Goal: Task Accomplishment & Management: Use online tool/utility

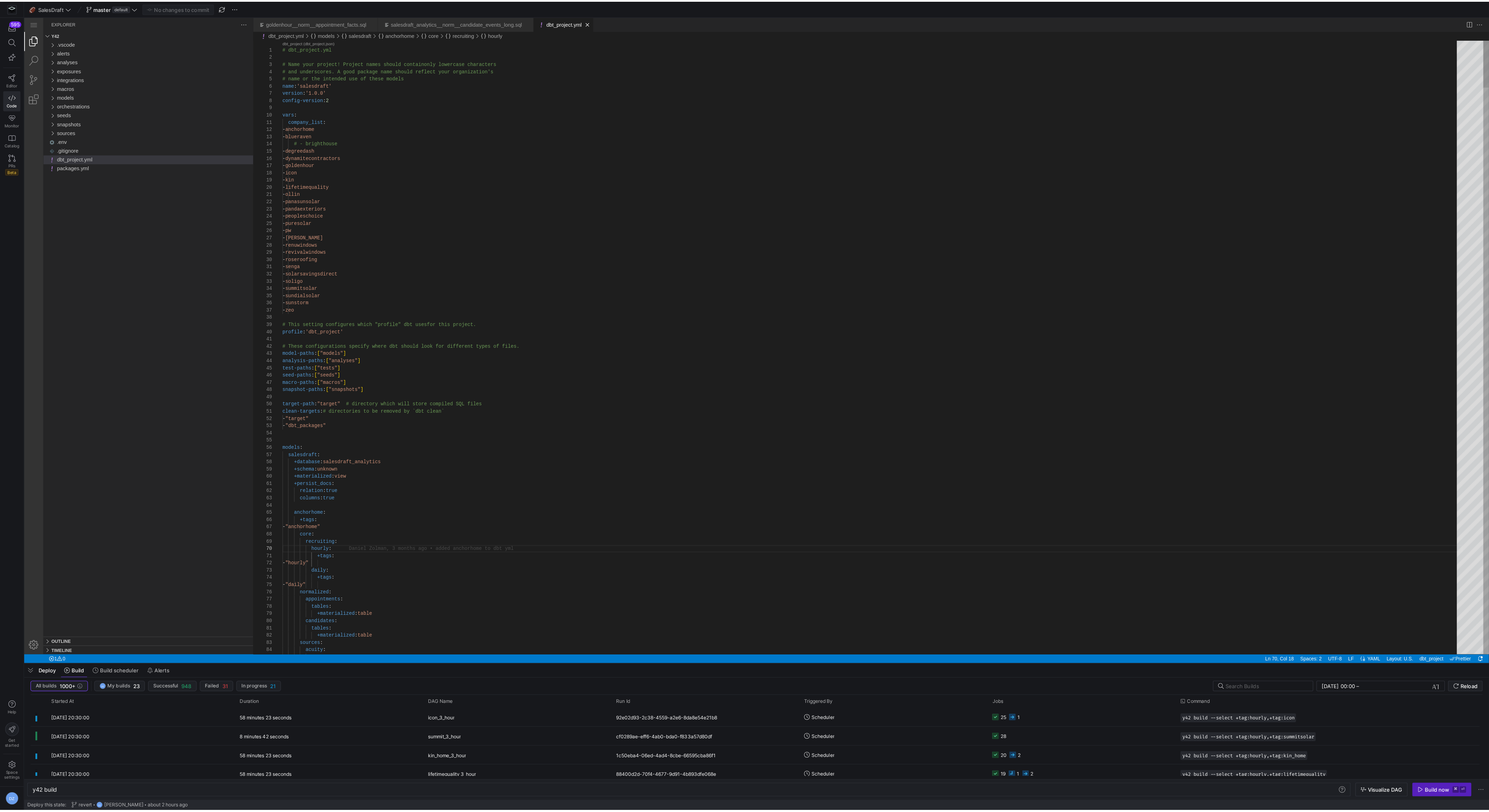
scroll to position [57, 43]
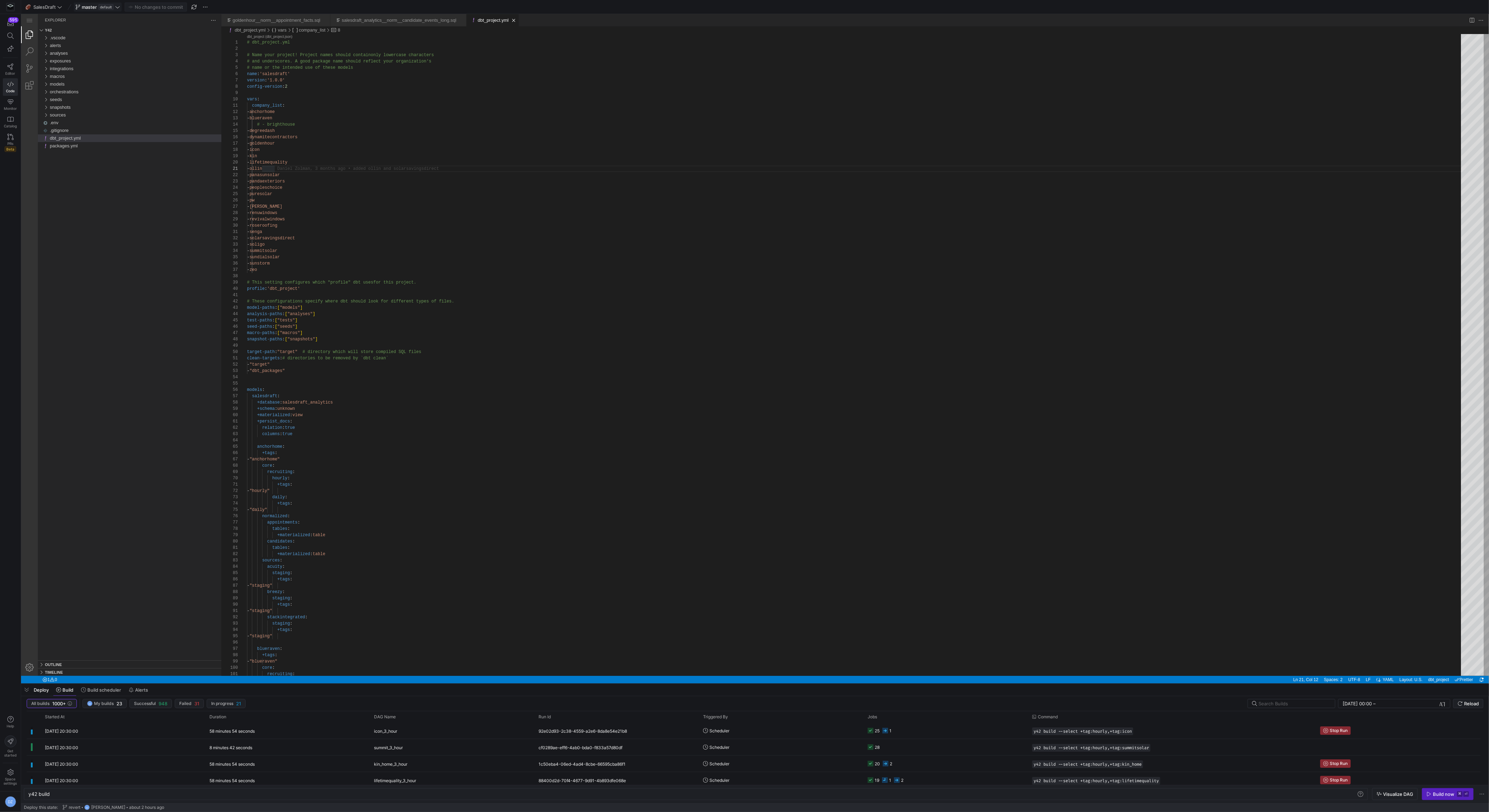
click at [93, 7] on span "master" at bounding box center [89, 7] width 16 height 6
click at [108, 29] on button "View commit history" at bounding box center [99, 28] width 51 height 5
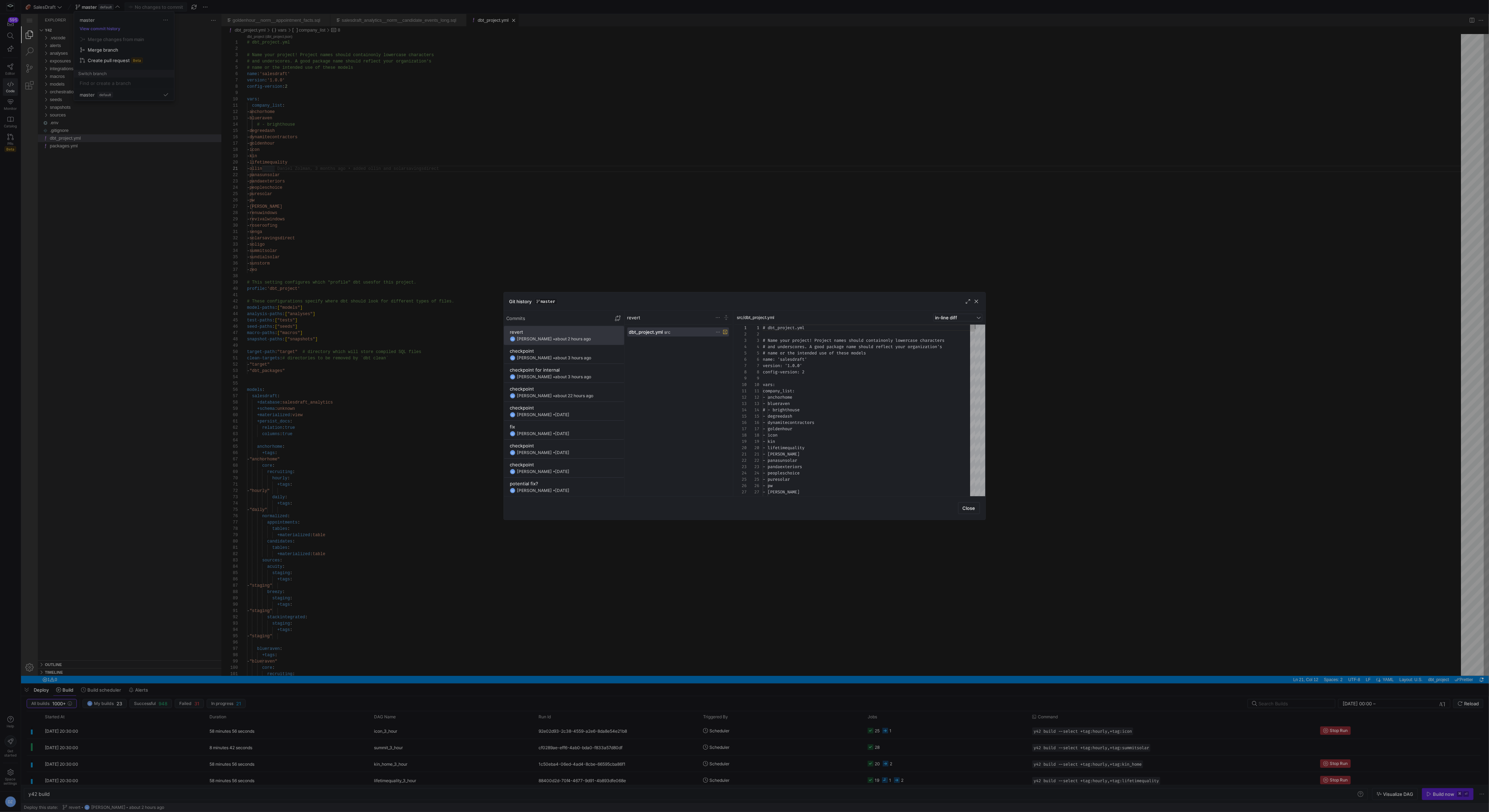
scroll to position [63, 0]
click at [558, 355] on y42-git-commit-item "checkpoint DZ [PERSON_NAME] • about 3 hours ago" at bounding box center [564, 354] width 109 height 13
click at [560, 343] on span at bounding box center [563, 335] width 119 height 18
click at [978, 303] on span "button" at bounding box center [976, 301] width 7 height 7
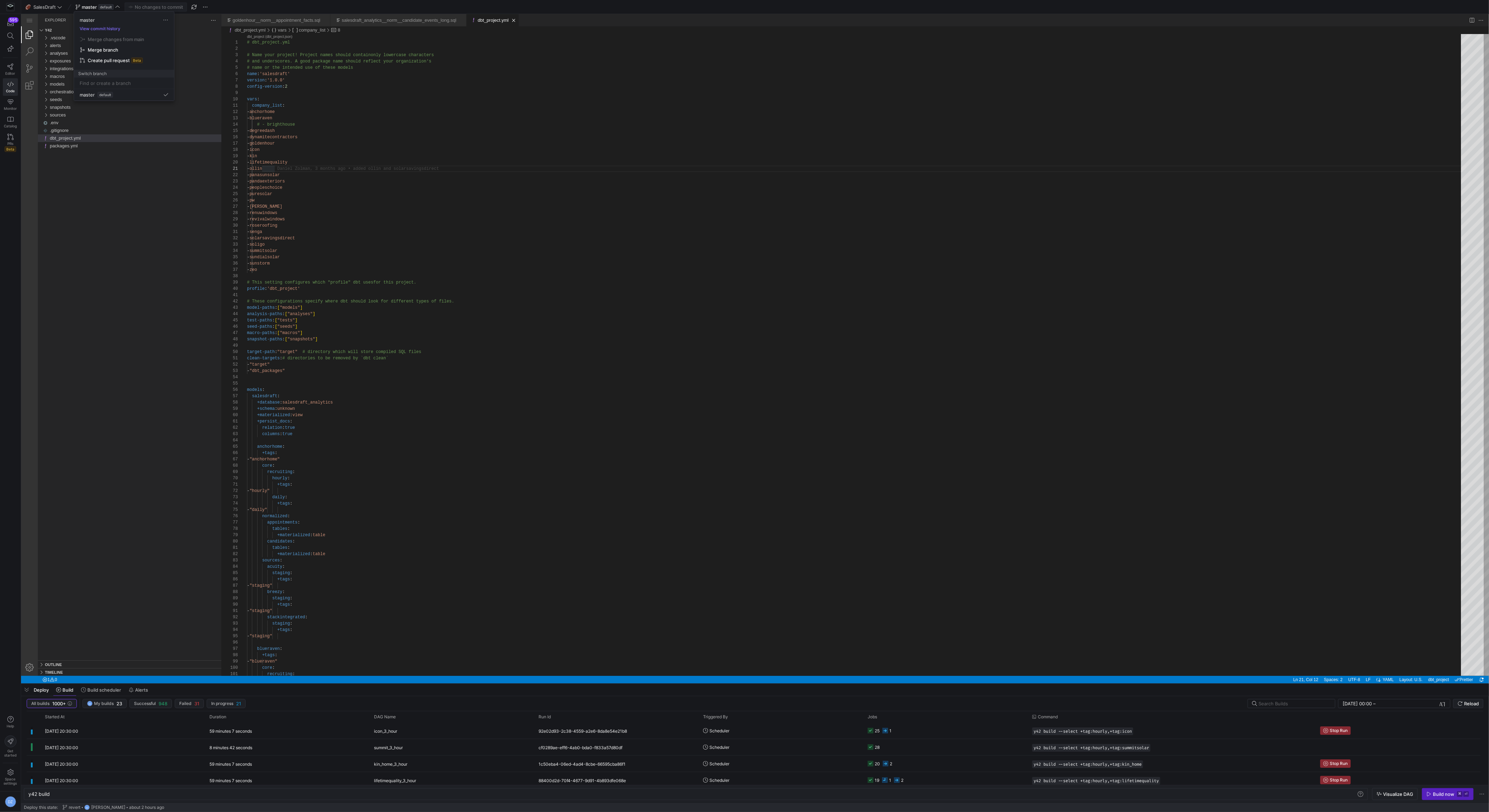
click at [555, 388] on div at bounding box center [744, 406] width 1489 height 812
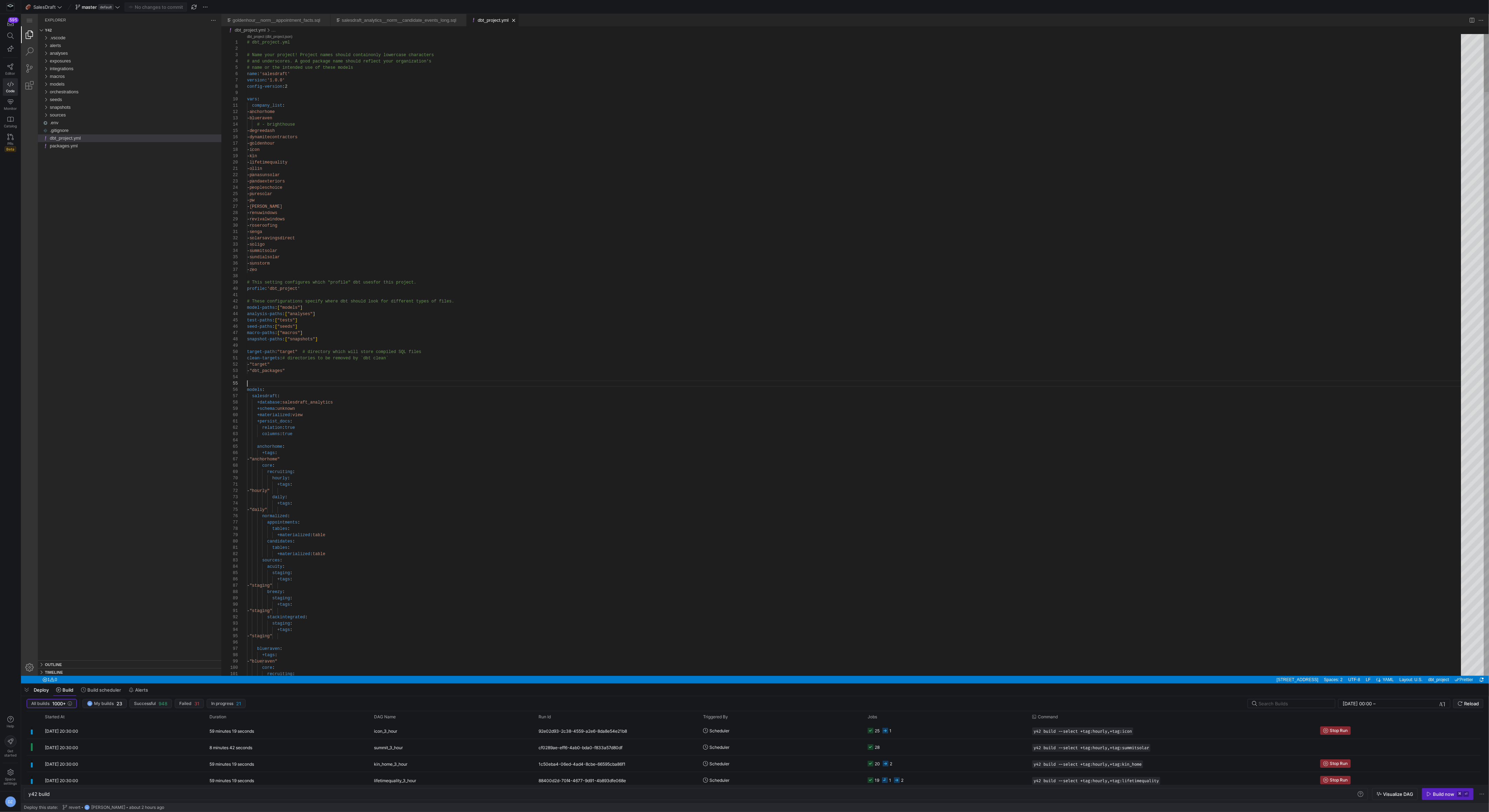
scroll to position [18, 0]
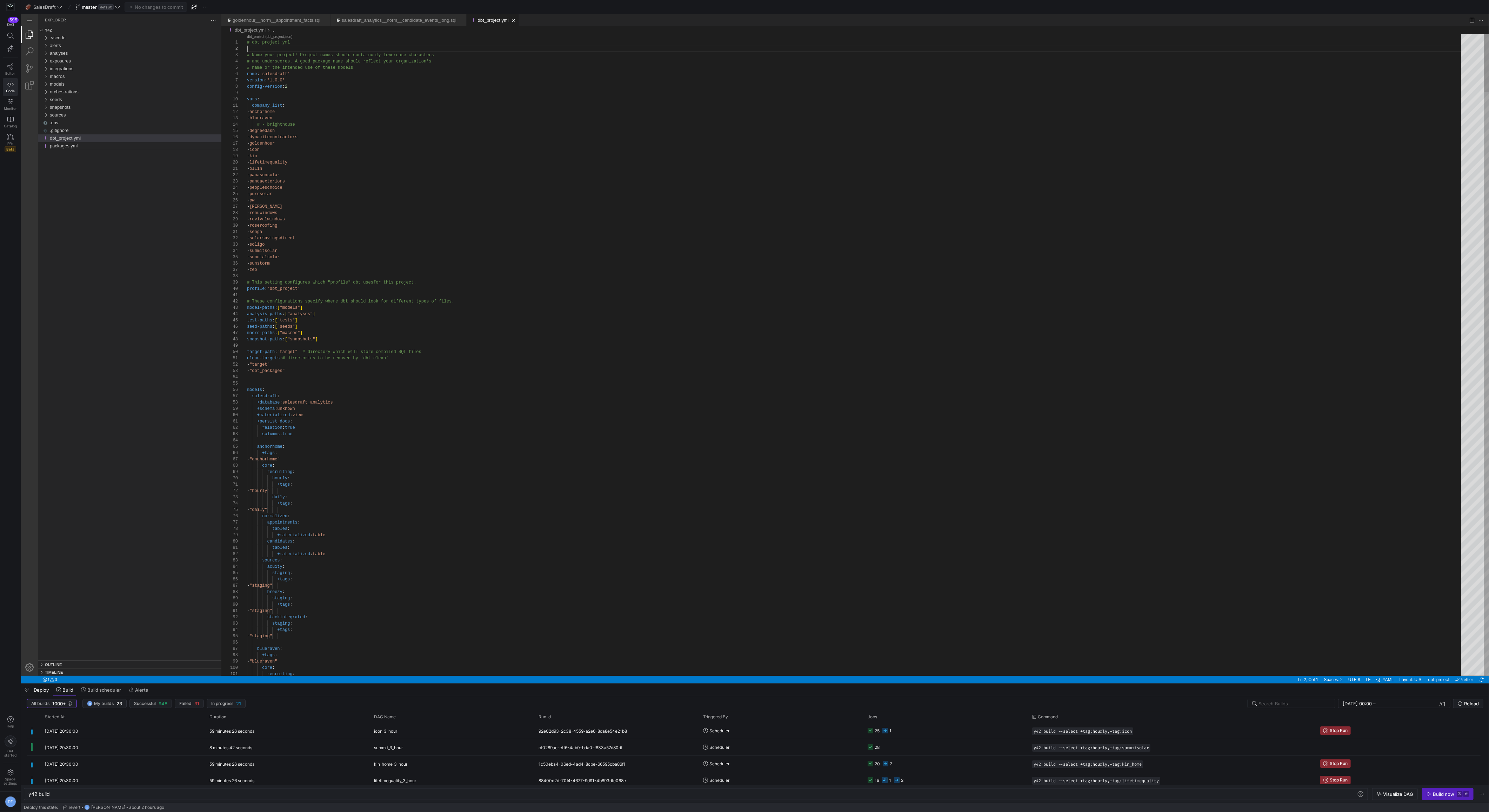
scroll to position [6, 0]
click at [1303, 701] on span "Reload" at bounding box center [1472, 704] width 15 height 6
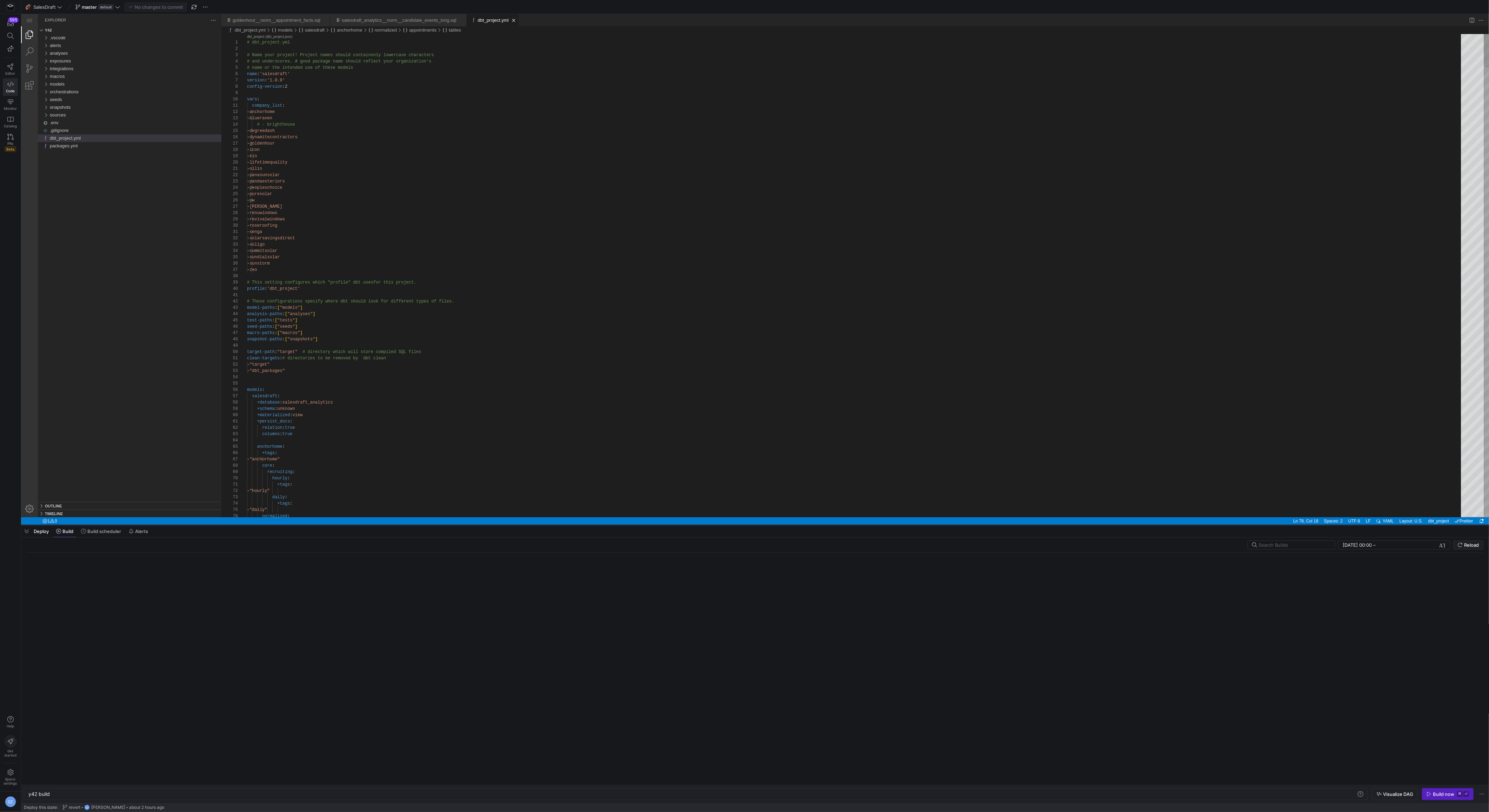
drag, startPoint x: 674, startPoint y: 683, endPoint x: 664, endPoint y: 524, distance: 159.3
click at [664, 524] on div at bounding box center [756, 524] width 1469 height 3
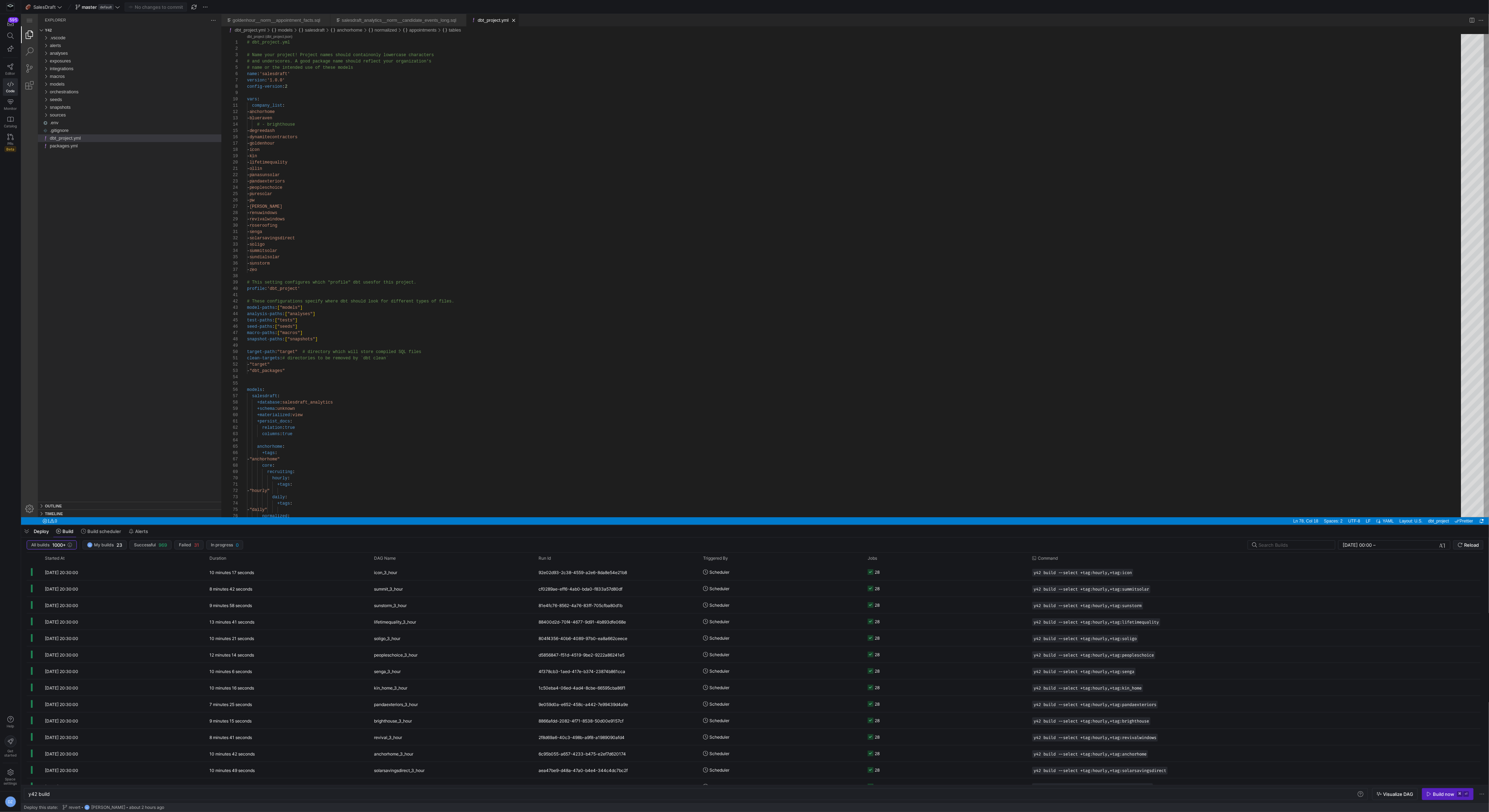
type textarea "clean-targets: # directories to be removed by `dbt clean` - "target" - "dbt_pac…"
